Goal: Information Seeking & Learning: Learn about a topic

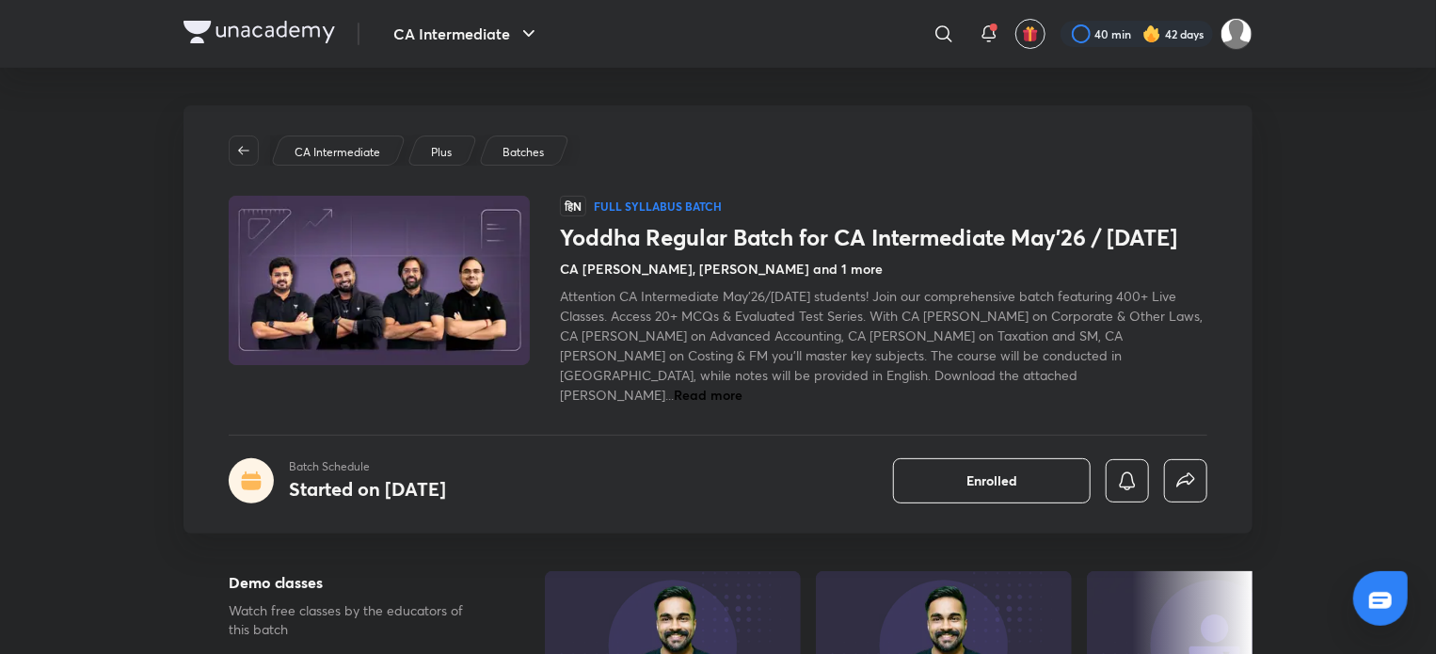
click at [235, 29] on img at bounding box center [258, 32] width 151 height 23
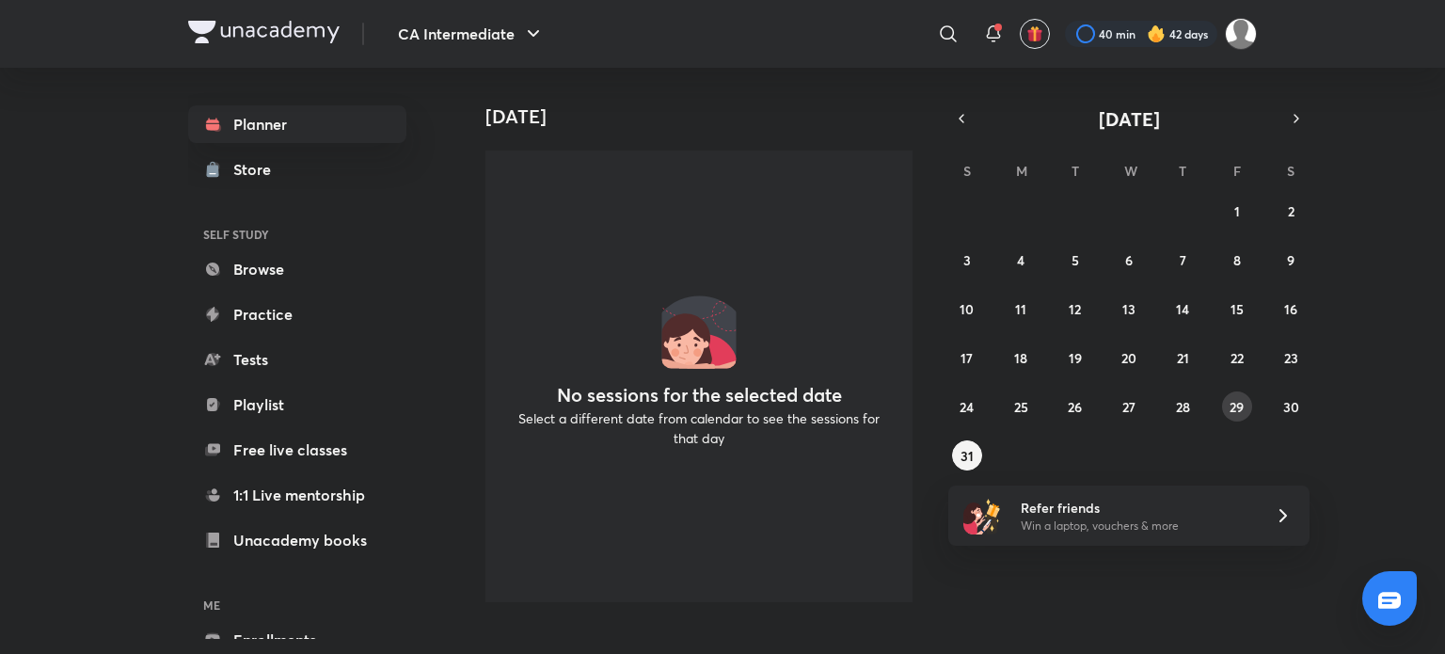
click at [1243, 407] on abbr "29" at bounding box center [1237, 407] width 14 height 18
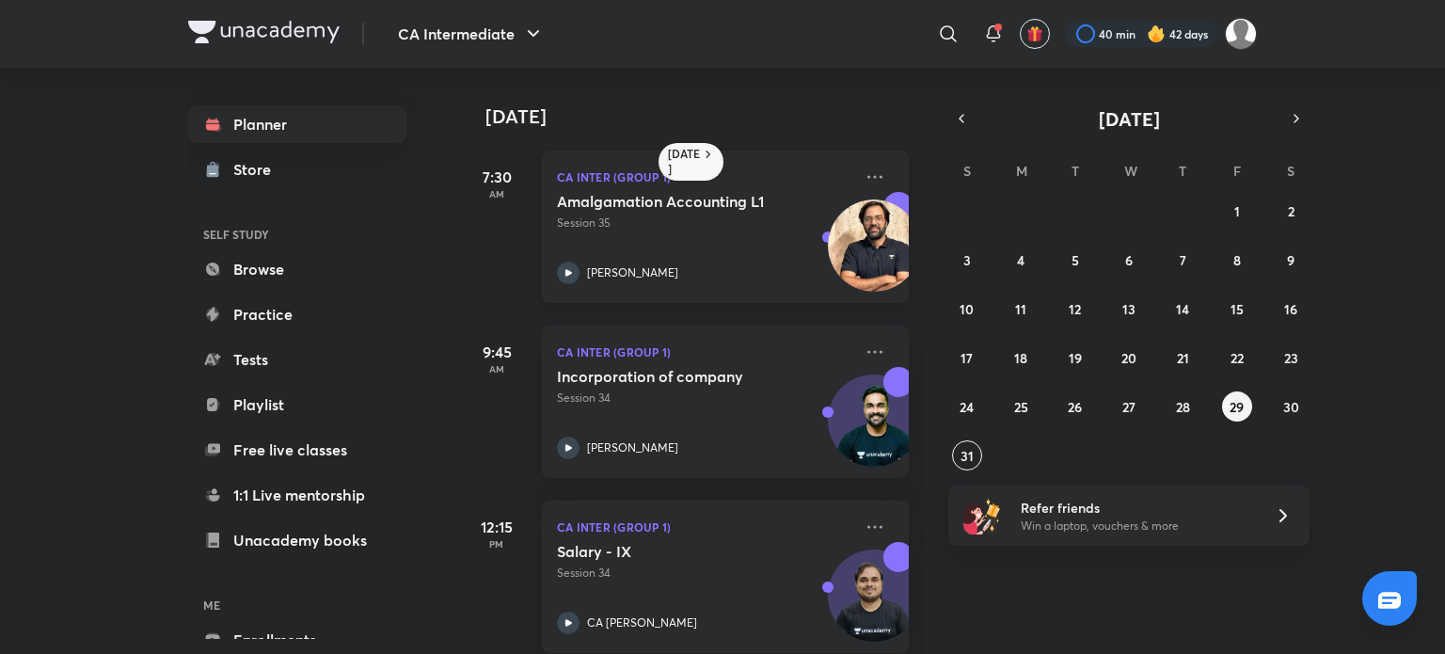
click at [568, 263] on icon at bounding box center [568, 273] width 23 height 23
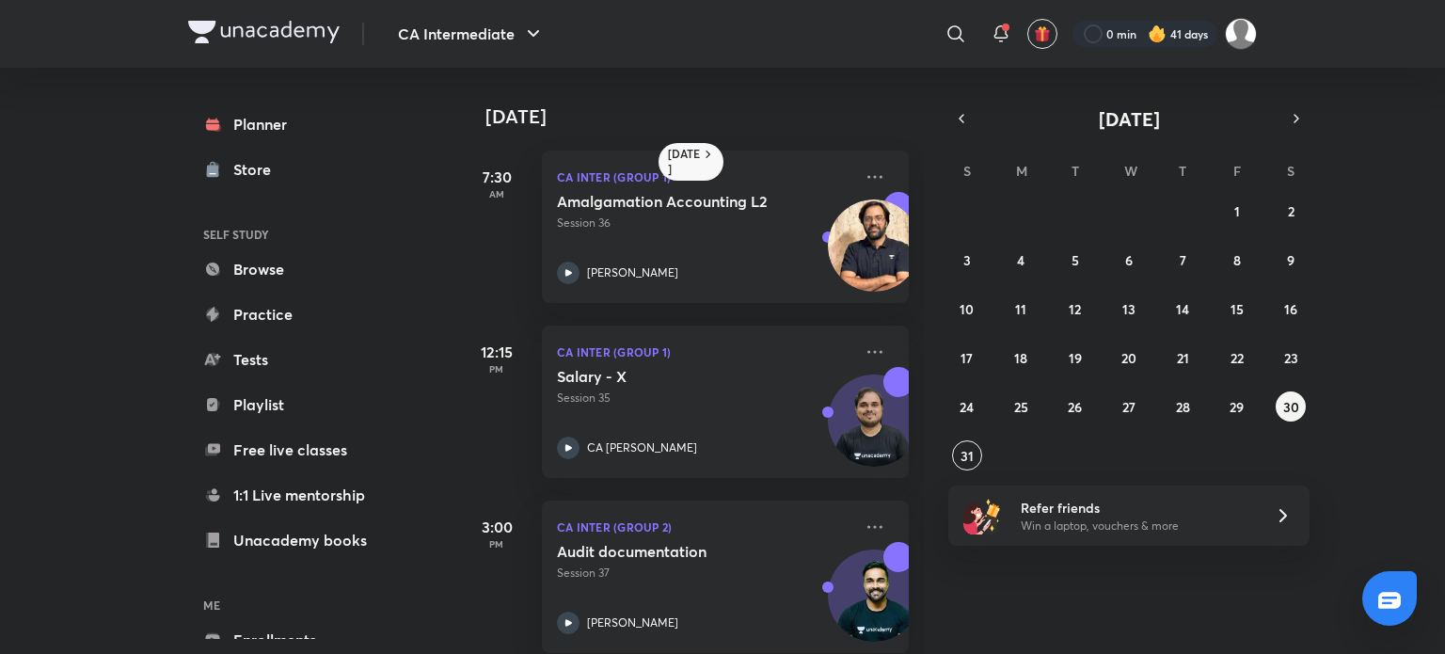
click at [283, 39] on img at bounding box center [263, 32] width 151 height 23
